Goal: Find specific page/section: Find specific page/section

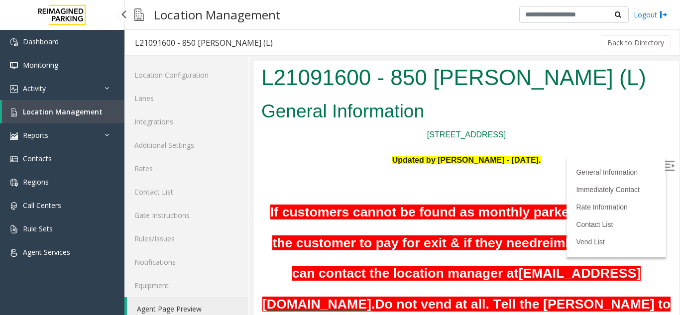
click at [63, 109] on span "Location Management" at bounding box center [63, 111] width 80 height 9
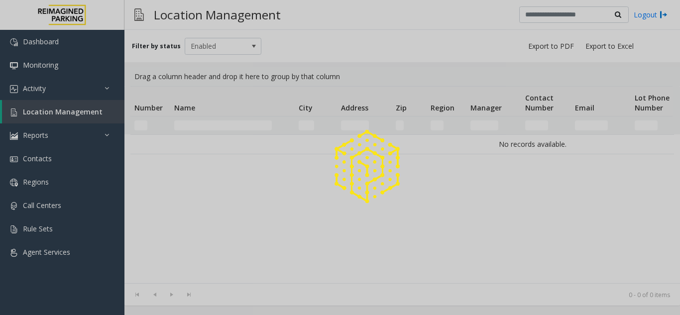
click at [194, 123] on div at bounding box center [340, 157] width 680 height 315
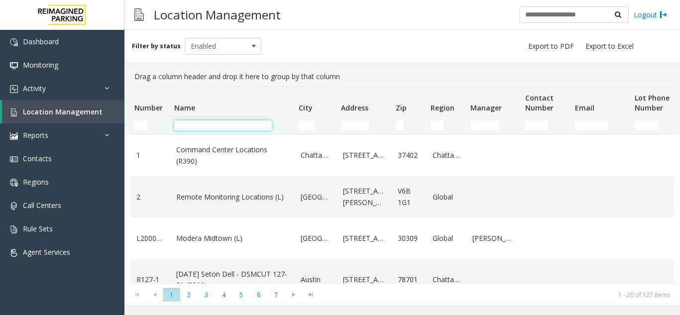
click at [194, 123] on input "Name Filter" at bounding box center [223, 125] width 98 height 10
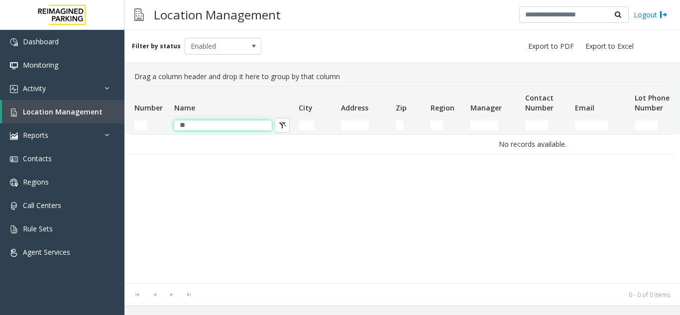
type input "*"
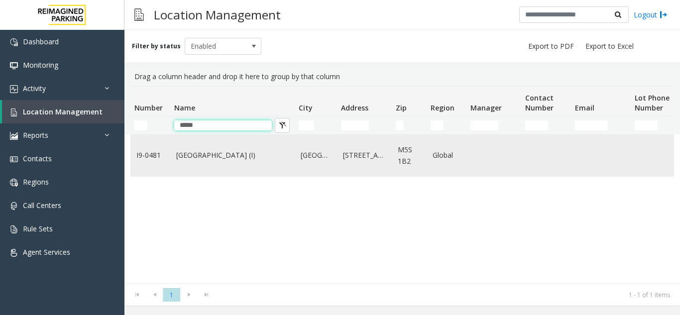
type input "*****"
click at [209, 154] on link "Women's College Hospital (I)" at bounding box center [232, 155] width 113 height 11
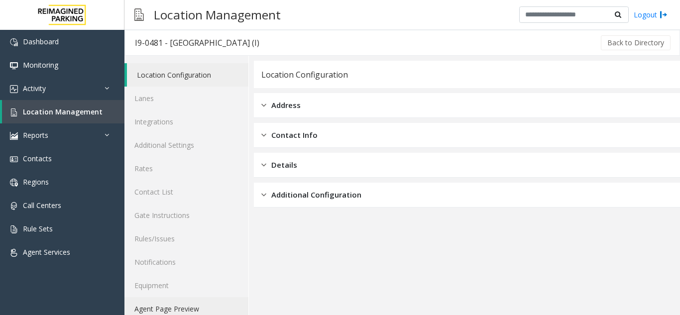
click at [162, 304] on link "Agent Page Preview" at bounding box center [186, 308] width 124 height 23
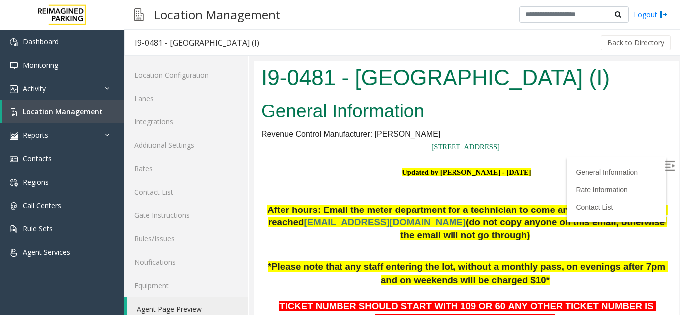
click at [377, 30] on div "Back to Directory" at bounding box center [470, 42] width 403 height 25
